Goal: Information Seeking & Learning: Learn about a topic

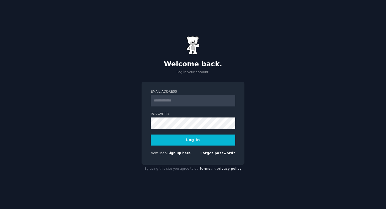
click at [176, 101] on input "Email Address" at bounding box center [193, 101] width 85 height 12
click at [215, 102] on input "Email Address" at bounding box center [193, 101] width 85 height 12
type input "**********"
click at [204, 138] on button "Log In" at bounding box center [193, 140] width 85 height 11
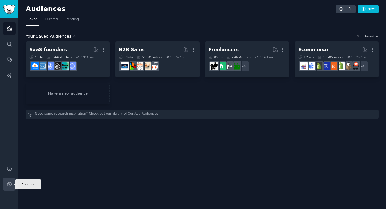
click at [7, 186] on icon "Sidebar" at bounding box center [10, 185] width 6 height 6
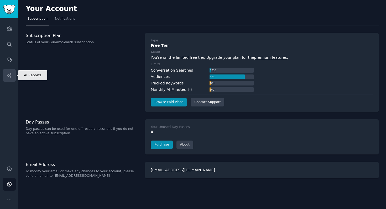
click at [8, 78] on icon "Sidebar" at bounding box center [10, 76] width 6 height 6
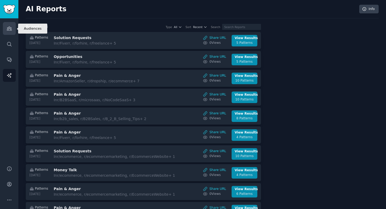
click at [13, 28] on link "Audiences" at bounding box center [9, 28] width 13 height 13
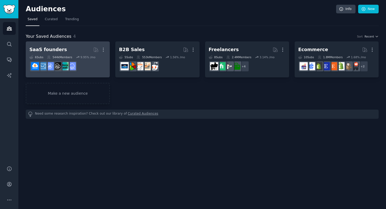
click at [73, 45] on link "SaaS founders More 6 Sub s 544k Members 9.95 % /mo r/NoCodeSaaS" at bounding box center [68, 60] width 84 height 36
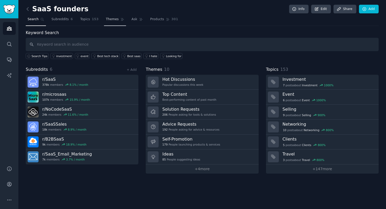
click at [110, 18] on span "Themes" at bounding box center [112, 19] width 13 height 5
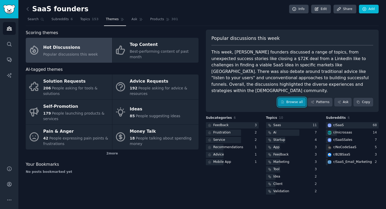
click at [282, 98] on link "Browse all" at bounding box center [292, 102] width 28 height 9
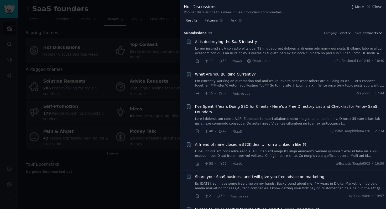
click at [217, 20] on span "Patterns" at bounding box center [211, 20] width 13 height 5
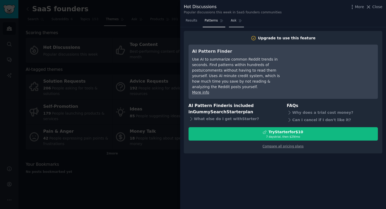
click at [242, 24] on link "Ask" at bounding box center [236, 22] width 15 height 11
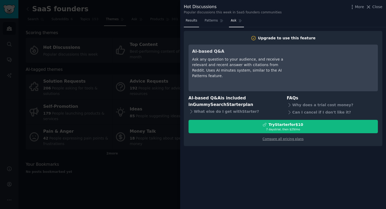
click at [193, 20] on span "Results" at bounding box center [192, 20] width 12 height 5
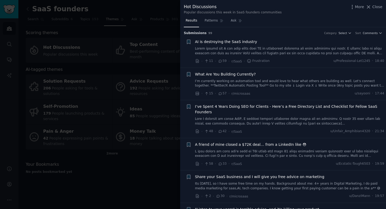
click at [204, 42] on span "AI is destroying the SaaS industry" at bounding box center [226, 42] width 62 height 6
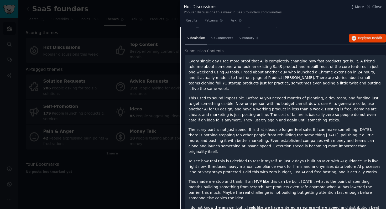
scroll to position [14, 0]
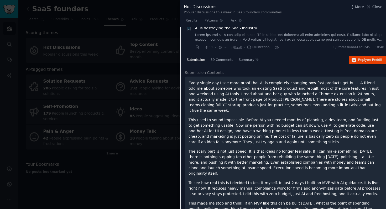
click at [188, 73] on span "Submission Contents" at bounding box center [204, 73] width 39 height 6
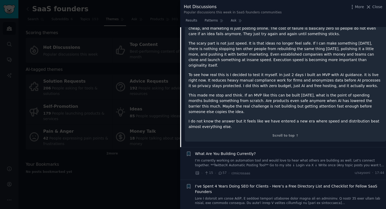
scroll to position [124, 0]
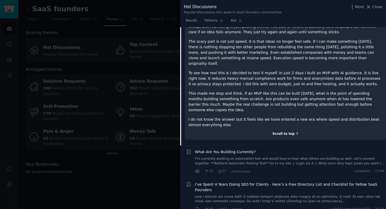
click at [274, 132] on div "Scroll to top ↑" at bounding box center [286, 134] width 194 height 5
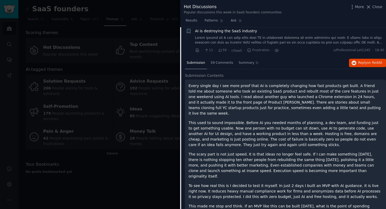
scroll to position [21, 0]
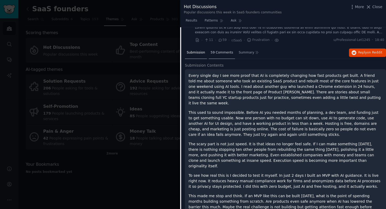
click at [215, 57] on div "59 Comments" at bounding box center [222, 53] width 26 height 13
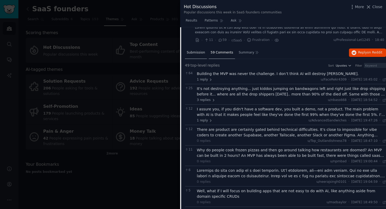
click at [194, 54] on span "Submission" at bounding box center [196, 52] width 18 height 5
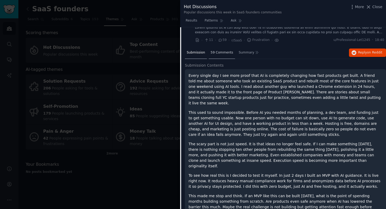
click at [213, 52] on span "59 Comments" at bounding box center [222, 52] width 23 height 5
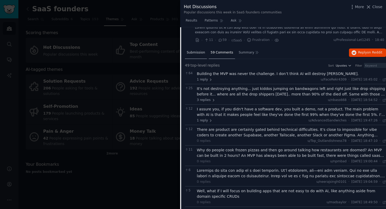
click at [197, 53] on span "Submission" at bounding box center [196, 52] width 18 height 5
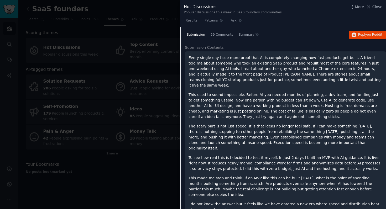
scroll to position [29, 0]
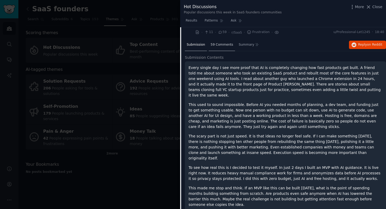
click at [217, 42] on div "59 Comments" at bounding box center [222, 45] width 26 height 13
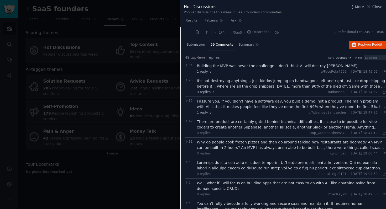
click at [383, 71] on icon at bounding box center [385, 72] width 4 height 4
click at [383, 92] on icon at bounding box center [385, 93] width 4 height 4
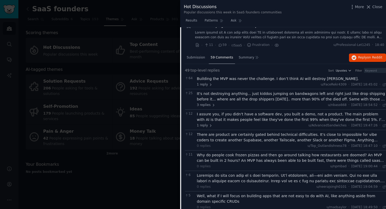
scroll to position [0, 0]
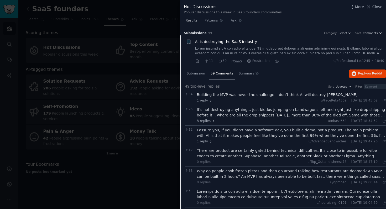
click at [194, 22] on span "Results" at bounding box center [192, 20] width 12 height 5
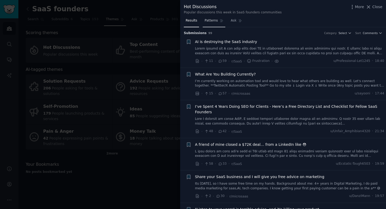
click at [206, 21] on span "Patterns" at bounding box center [211, 20] width 13 height 5
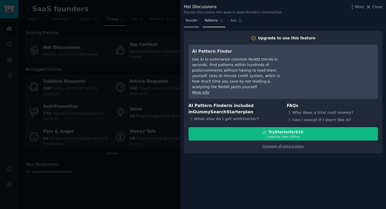
click at [190, 23] on span "Results" at bounding box center [192, 20] width 12 height 5
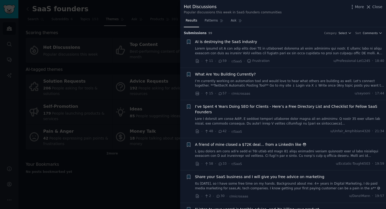
click at [218, 49] on link at bounding box center [289, 51] width 189 height 9
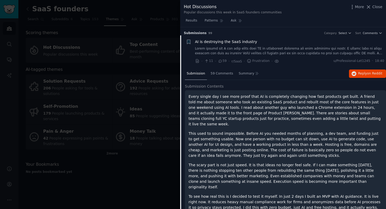
scroll to position [8, 0]
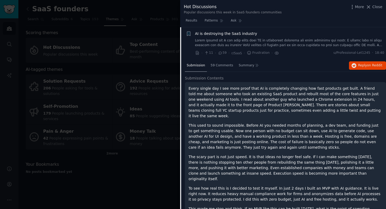
click at [210, 37] on div "AI is destroying the SaaS industry" at bounding box center [289, 39] width 189 height 17
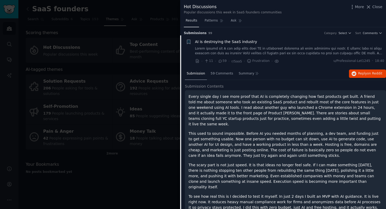
click at [194, 21] on span "Results" at bounding box center [192, 20] width 12 height 5
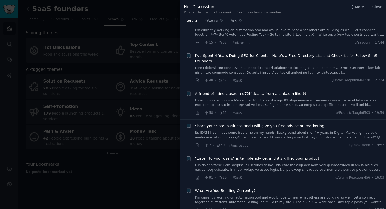
scroll to position [50, 0]
click at [129, 75] on div at bounding box center [193, 104] width 386 height 209
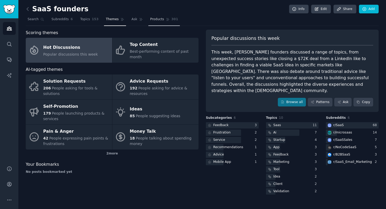
click at [155, 20] on span "Products" at bounding box center [157, 19] width 14 height 5
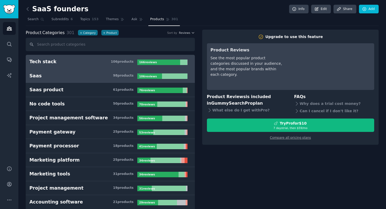
click at [107, 79] on h3 "Saas 98 product s" at bounding box center [83, 76] width 108 height 7
click at [107, 59] on h3 "Tech stack 106 product s" at bounding box center [83, 62] width 108 height 7
click at [85, 76] on h3 "Saas 98 product s" at bounding box center [83, 76] width 108 height 7
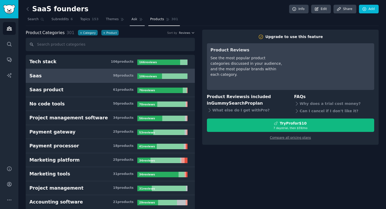
click at [136, 21] on link "Ask" at bounding box center [137, 20] width 15 height 11
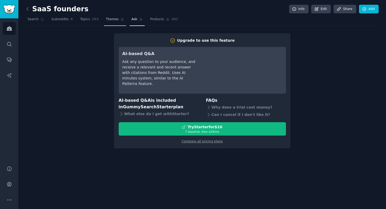
click at [111, 21] on span "Themes" at bounding box center [112, 19] width 13 height 5
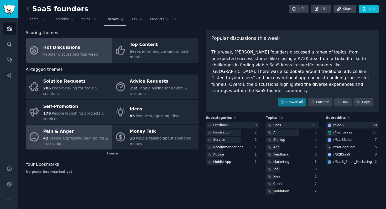
click at [92, 133] on div "Pain & Anger" at bounding box center [76, 132] width 66 height 8
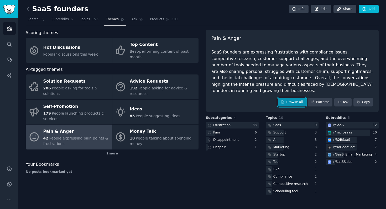
click at [287, 98] on link "Browse all" at bounding box center [292, 102] width 28 height 9
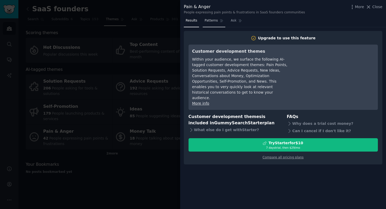
click at [211, 20] on span "Patterns" at bounding box center [211, 20] width 13 height 5
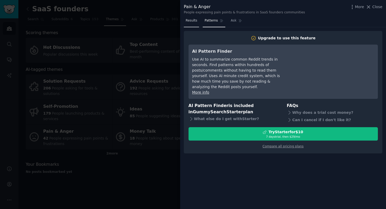
click at [191, 20] on span "Results" at bounding box center [192, 20] width 12 height 5
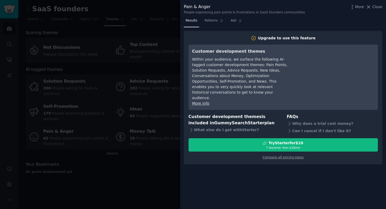
click at [359, 4] on div "More Close" at bounding box center [366, 7] width 33 height 7
click at [358, 5] on span "More" at bounding box center [359, 7] width 9 height 6
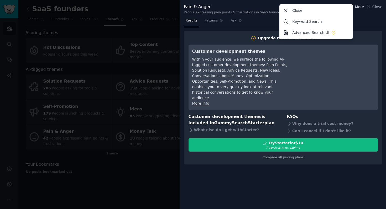
click at [358, 5] on span "More" at bounding box center [359, 7] width 9 height 6
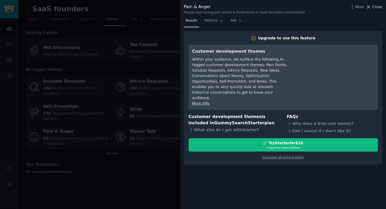
click at [379, 7] on span "Close" at bounding box center [378, 7] width 10 height 6
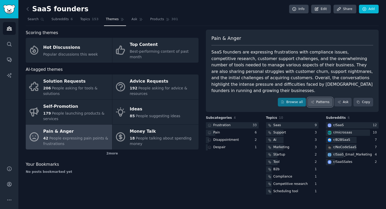
click at [323, 98] on link "Patterns" at bounding box center [320, 102] width 25 height 9
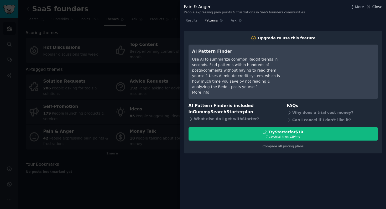
click at [378, 8] on span "Close" at bounding box center [378, 7] width 10 height 6
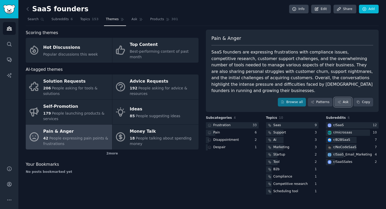
click at [341, 98] on link "Ask" at bounding box center [343, 102] width 17 height 9
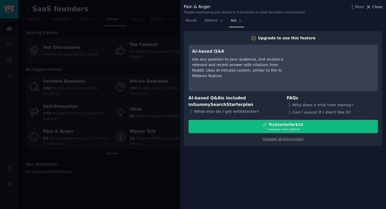
click at [374, 6] on span "Close" at bounding box center [378, 7] width 10 height 6
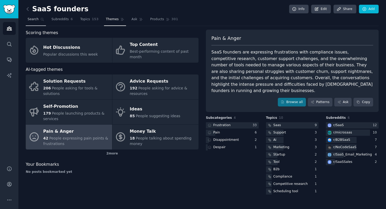
click at [32, 20] on span "Search" at bounding box center [33, 19] width 11 height 5
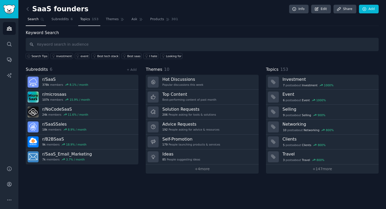
click at [97, 20] on link "Topics 153" at bounding box center [89, 20] width 22 height 11
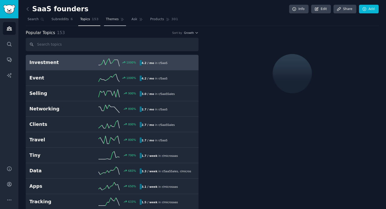
click at [111, 24] on link "Themes" at bounding box center [115, 20] width 22 height 11
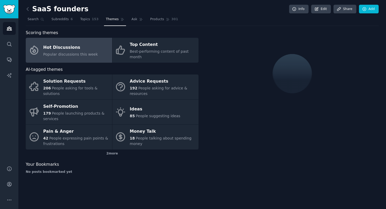
click at [85, 58] on link "Hot Discussions Popular discussions this week" at bounding box center [69, 50] width 86 height 25
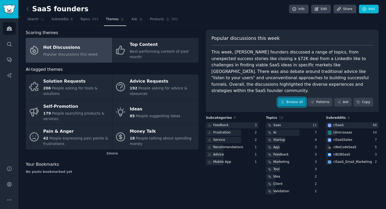
click at [287, 98] on link "Browse all" at bounding box center [292, 102] width 28 height 9
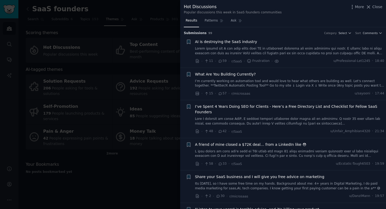
click at [142, 29] on div at bounding box center [193, 104] width 386 height 209
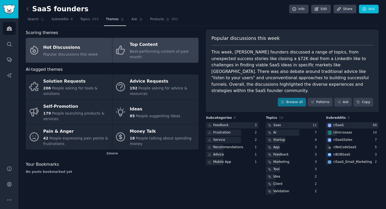
click at [143, 53] on span "Best-performing content of past month" at bounding box center [159, 54] width 59 height 10
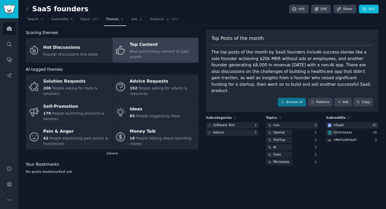
click at [294, 102] on div "Top Posts of the month The top posts of the month by SaaS founders include succ…" at bounding box center [292, 71] width 173 height 83
click at [294, 100] on div "Top Posts of the month The top posts of the month by SaaS founders include succ…" at bounding box center [292, 71] width 173 height 83
click at [294, 98] on link "Browse all" at bounding box center [292, 102] width 28 height 9
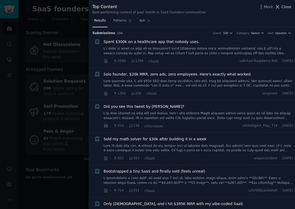
click at [279, 9] on icon at bounding box center [277, 7] width 6 height 6
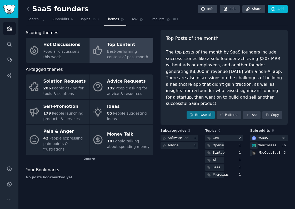
click at [115, 48] on div "Top Content" at bounding box center [128, 45] width 43 height 8
click at [198, 111] on link "Browse all" at bounding box center [200, 115] width 28 height 9
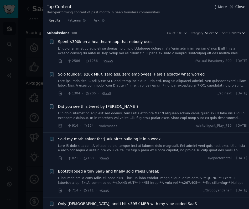
click at [235, 9] on button "Close" at bounding box center [237, 7] width 17 height 6
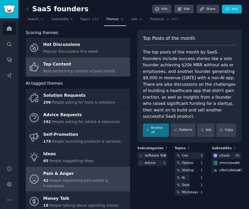
click at [78, 180] on span "People expressing pain points & frustrations" at bounding box center [75, 184] width 65 height 10
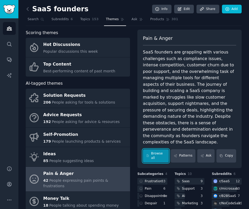
click at [151, 150] on link "Browse all" at bounding box center [156, 156] width 26 height 13
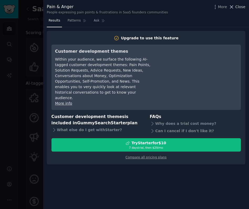
click at [238, 7] on span "Close" at bounding box center [240, 7] width 10 height 6
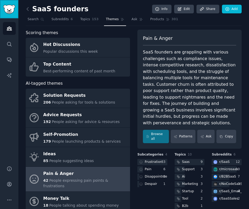
click at [9, 13] on img "Sidebar" at bounding box center [9, 9] width 12 height 9
